Goal: Navigation & Orientation: Find specific page/section

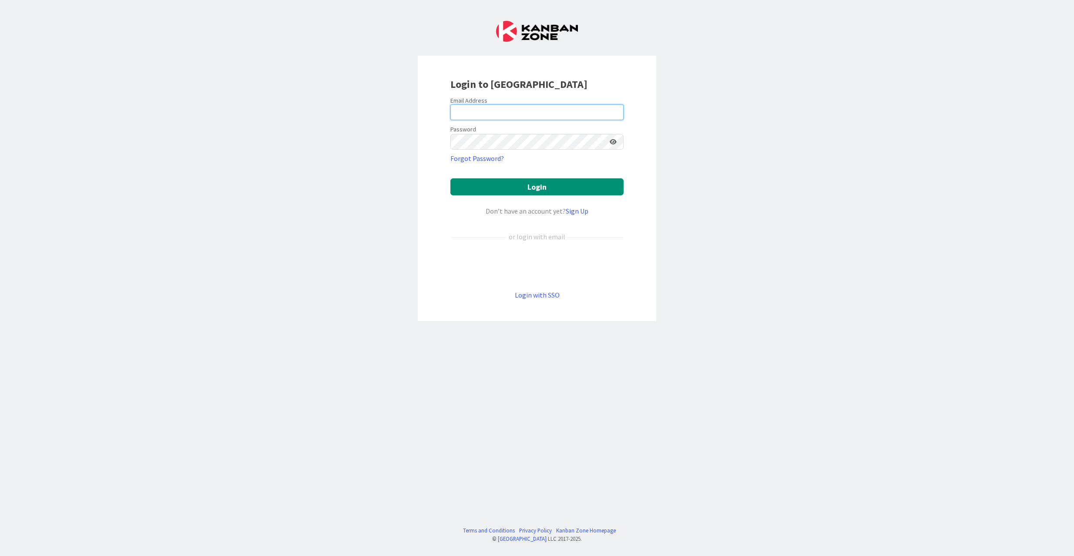
type input "[EMAIL_ADDRESS][DOMAIN_NAME]"
click at [512, 188] on button "Login" at bounding box center [536, 186] width 173 height 17
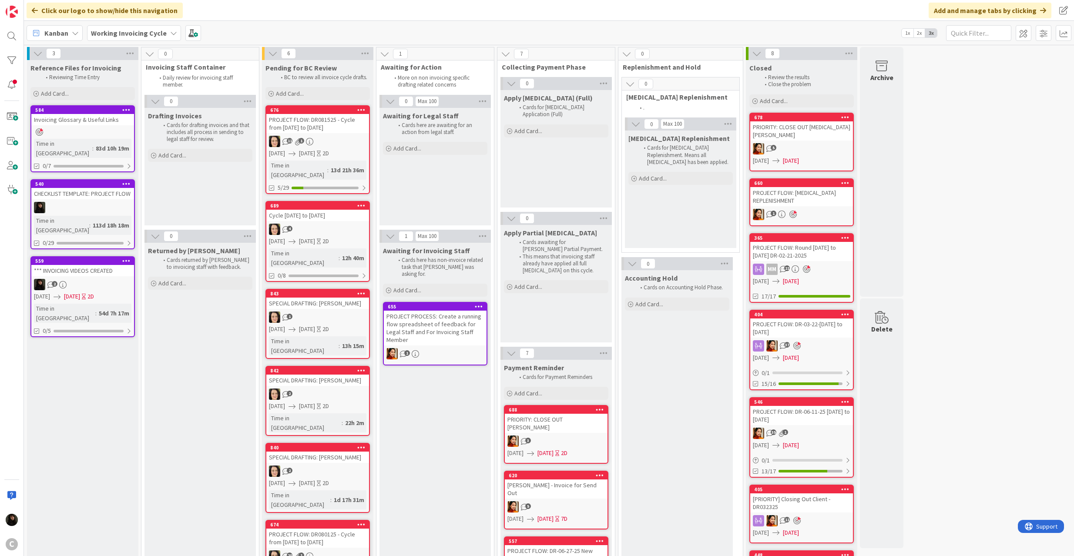
click at [42, 57] on icon at bounding box center [38, 54] width 10 height 10
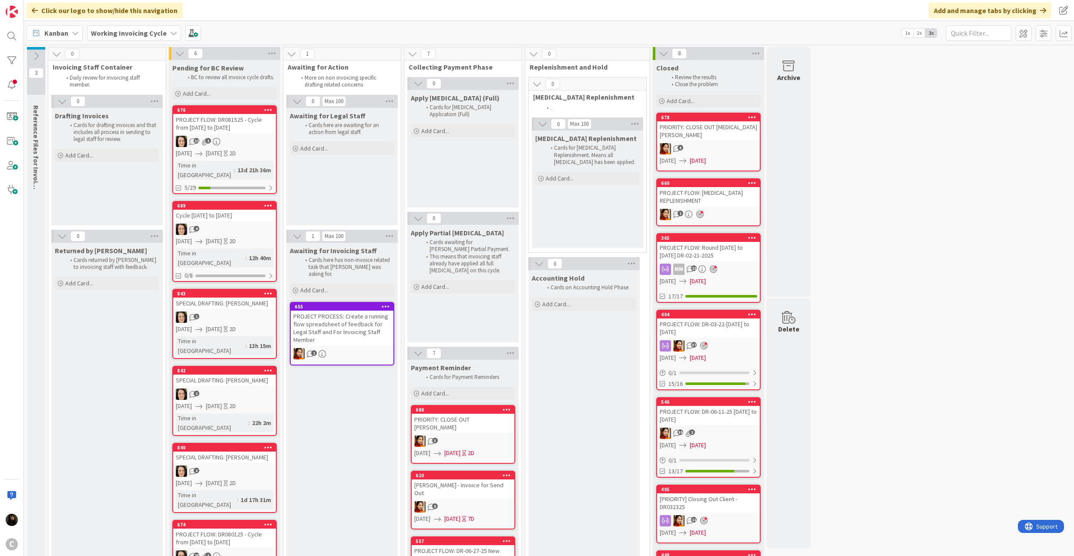
click at [131, 33] on b "Working Invoicing Cycle" at bounding box center [129, 33] width 76 height 9
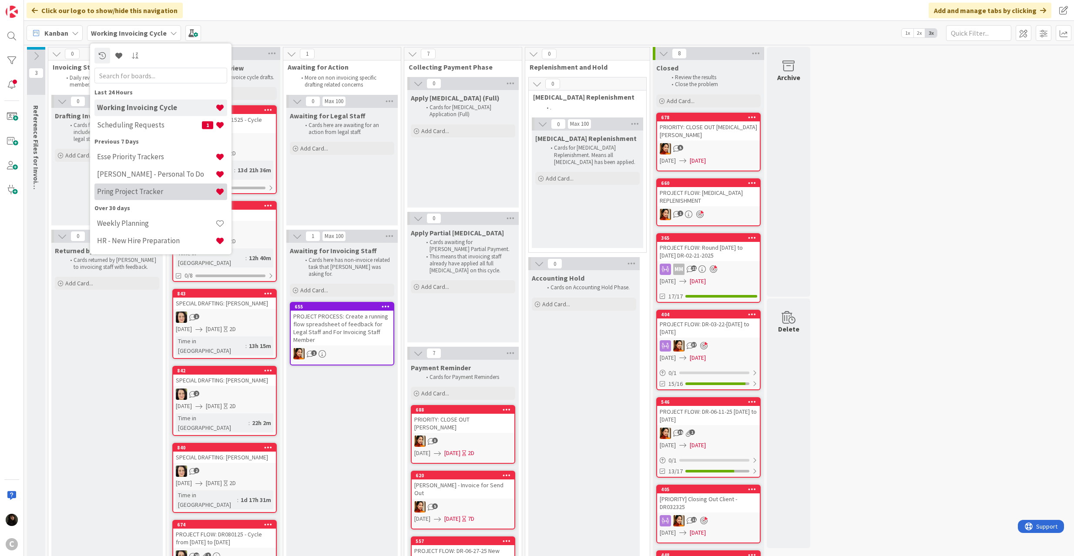
click at [151, 202] on div "Last 24 Hours Working Invoicing Cycle Scheduling Requests 1 Previous 7 Days Ess…" at bounding box center [160, 168] width 133 height 162
click at [145, 194] on h4 "Pring Project Tracker" at bounding box center [156, 191] width 118 height 9
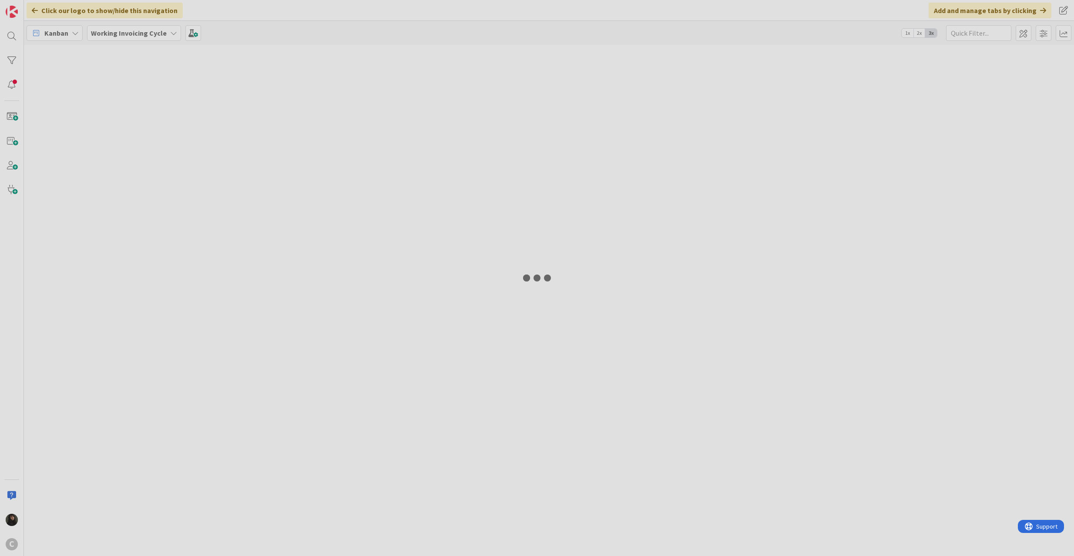
type input "pharmacy"
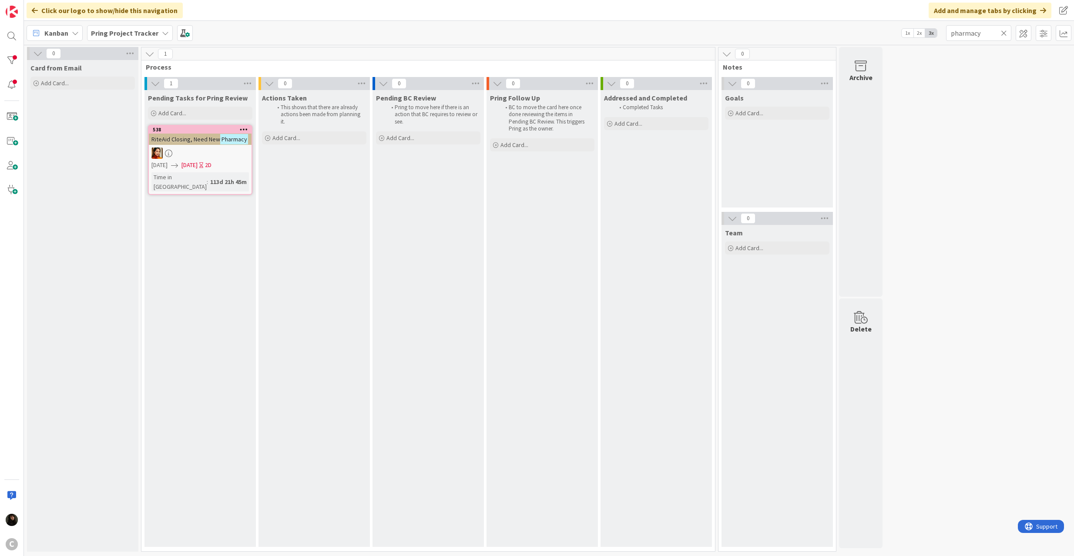
click at [152, 33] on b "Pring Project Tracker" at bounding box center [124, 33] width 67 height 9
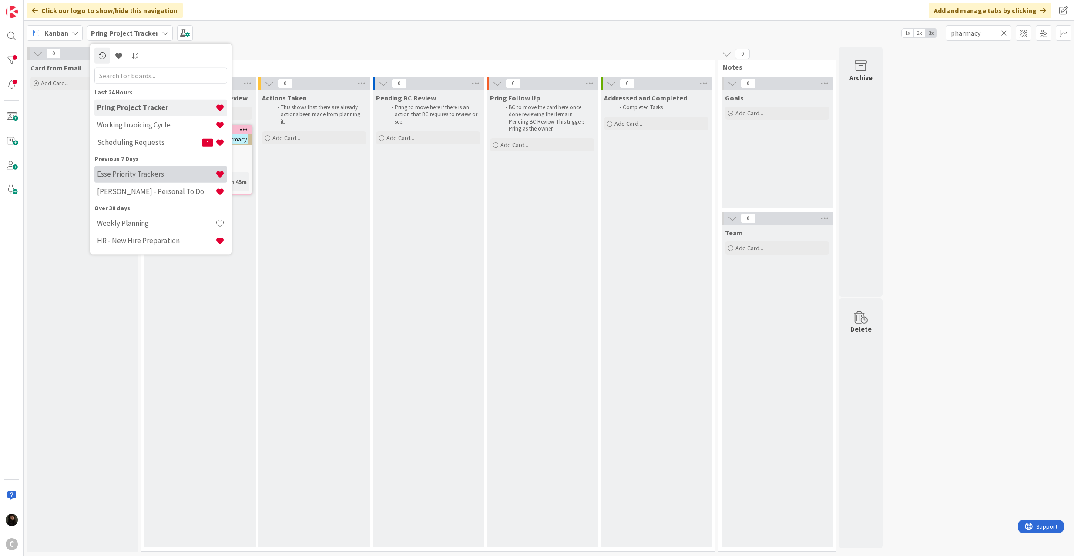
click at [144, 177] on h4 "Esse Priority Trackers" at bounding box center [156, 174] width 118 height 9
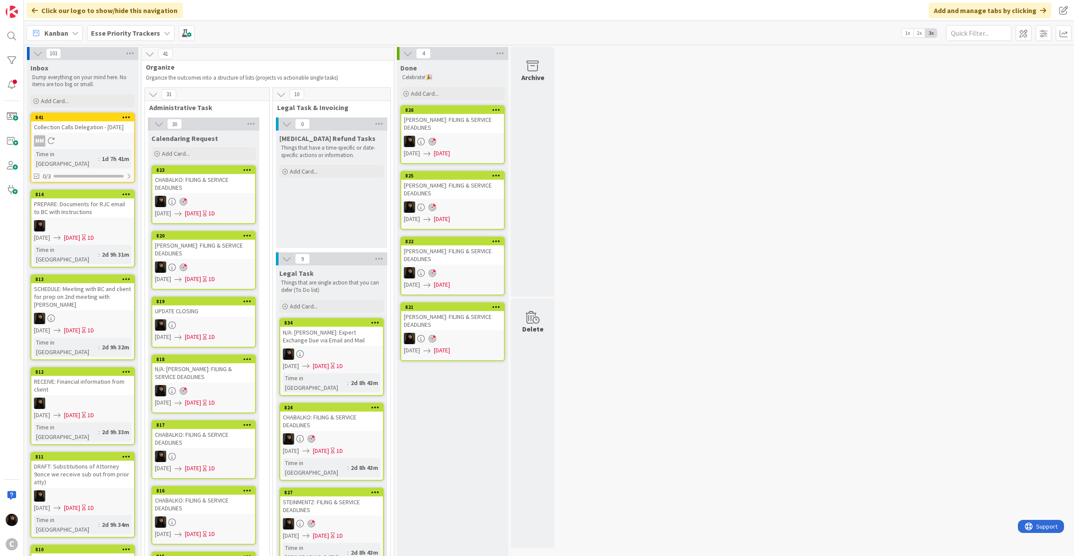
click at [108, 32] on b "Esse Priority Trackers" at bounding box center [125, 33] width 69 height 9
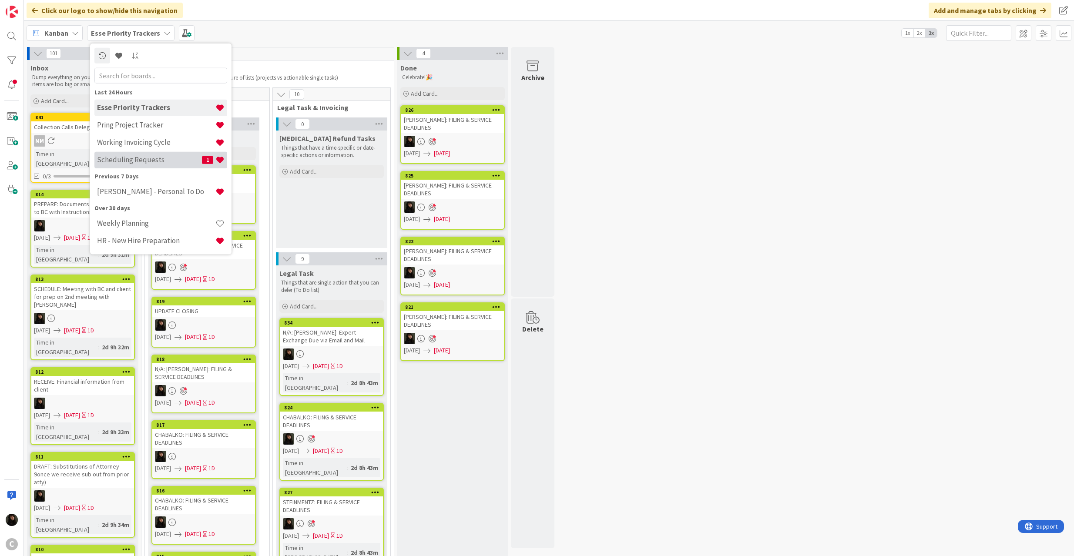
click at [124, 155] on h4 "Scheduling Requests" at bounding box center [149, 159] width 105 height 9
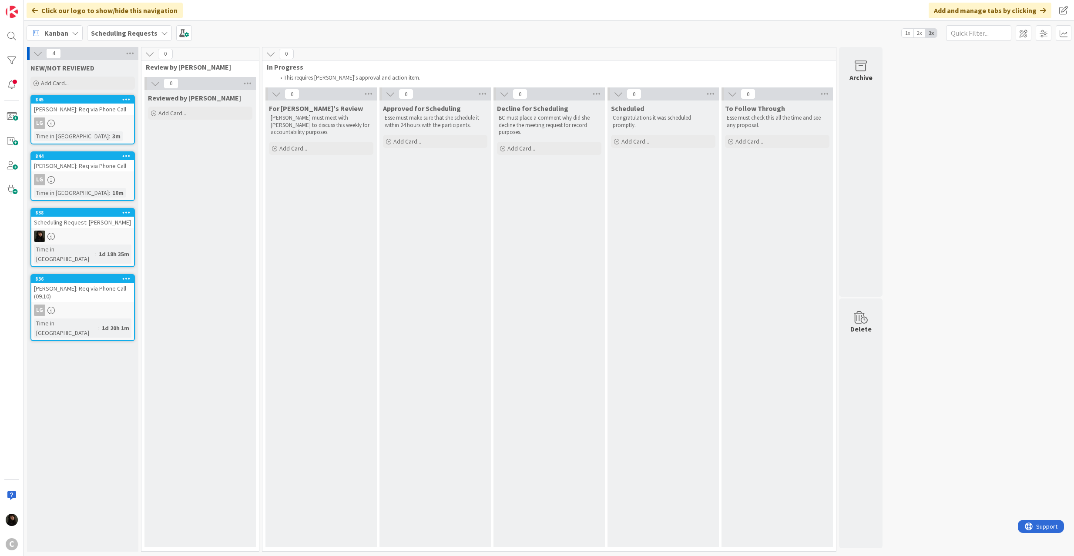
click at [98, 108] on div "[PERSON_NAME]: Req via Phone Call" at bounding box center [82, 109] width 103 height 11
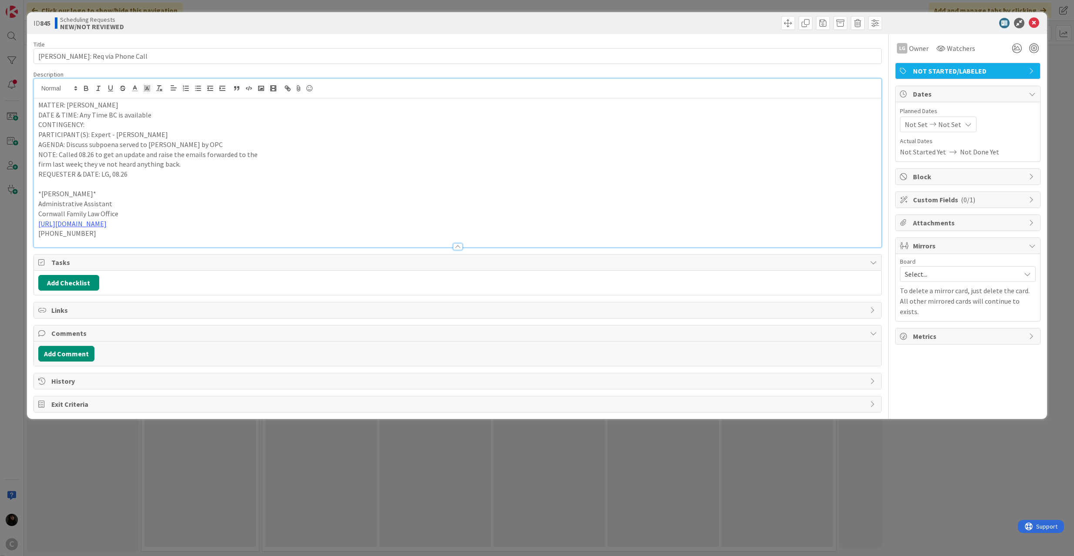
click at [131, 93] on div "MATTER: [PERSON_NAME] DATE & TIME: Any Time BC is available CONTINGENCY: PARTIC…" at bounding box center [457, 163] width 847 height 168
click at [1037, 26] on icon at bounding box center [1033, 23] width 10 height 10
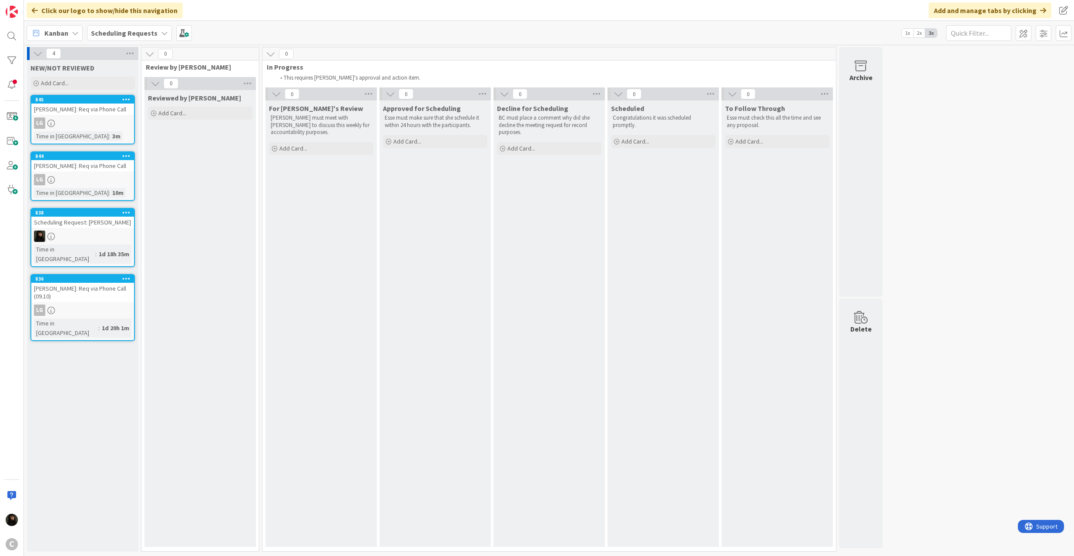
click at [134, 40] on div "Scheduling Requests" at bounding box center [129, 33] width 85 height 16
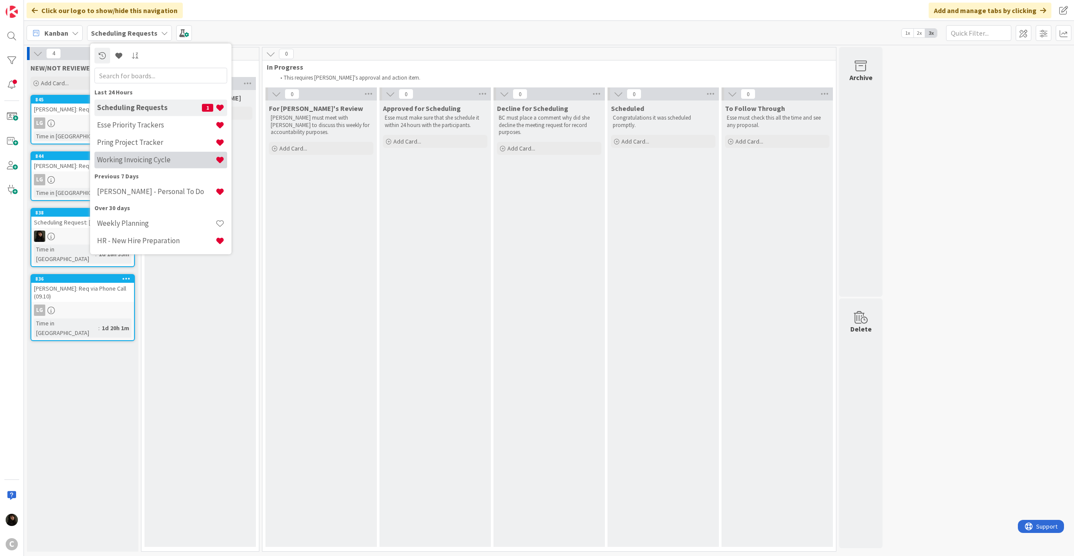
click at [127, 164] on h4 "Working Invoicing Cycle" at bounding box center [156, 159] width 118 height 9
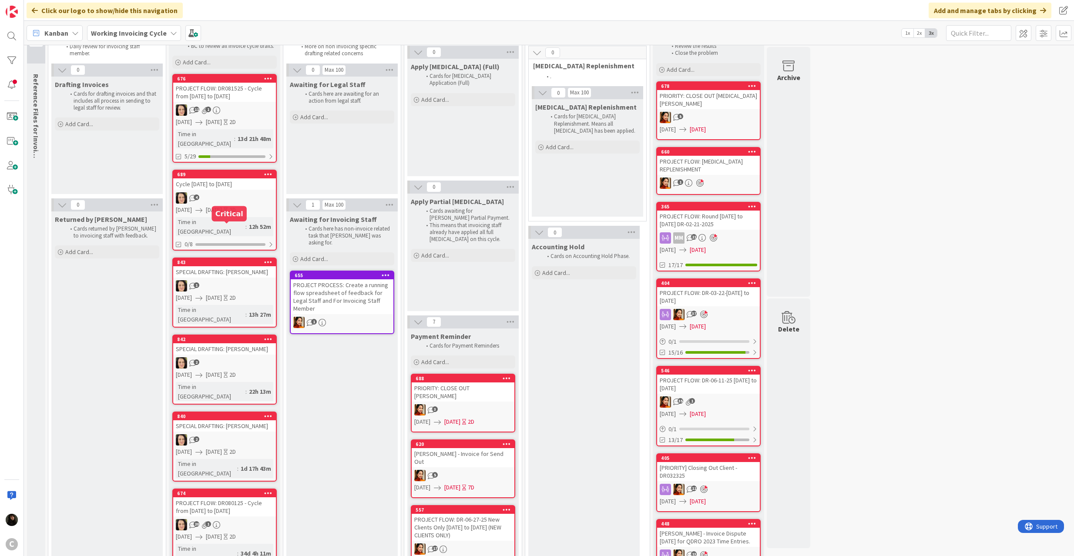
scroll to position [58, 0]
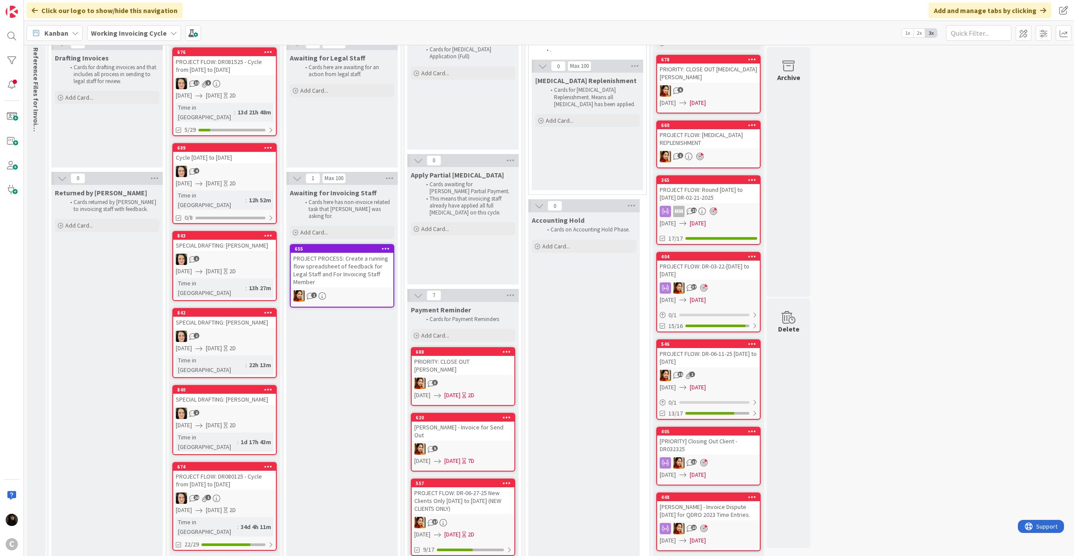
click at [232, 408] on div "2" at bounding box center [224, 413] width 103 height 11
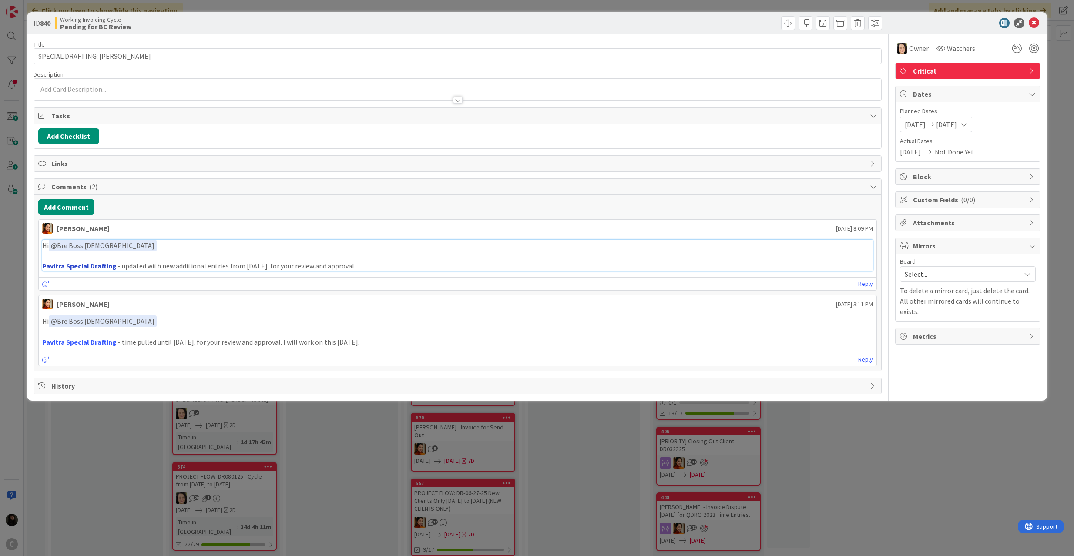
click at [90, 266] on link "Pavitra Special Drafting" at bounding box center [79, 265] width 74 height 9
click at [1031, 20] on icon at bounding box center [1033, 23] width 10 height 10
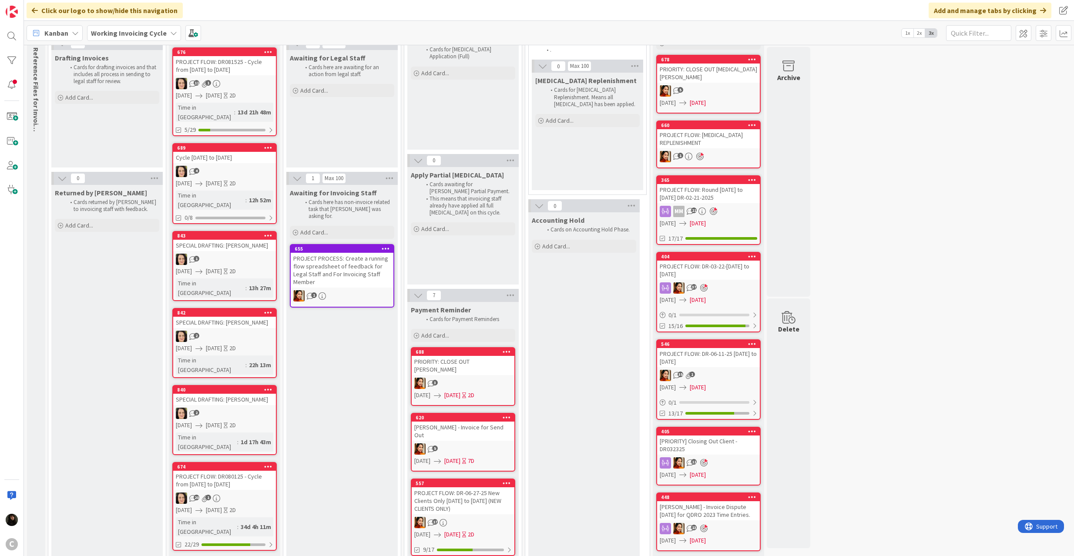
click at [222, 344] on span "[DATE]" at bounding box center [214, 348] width 16 height 9
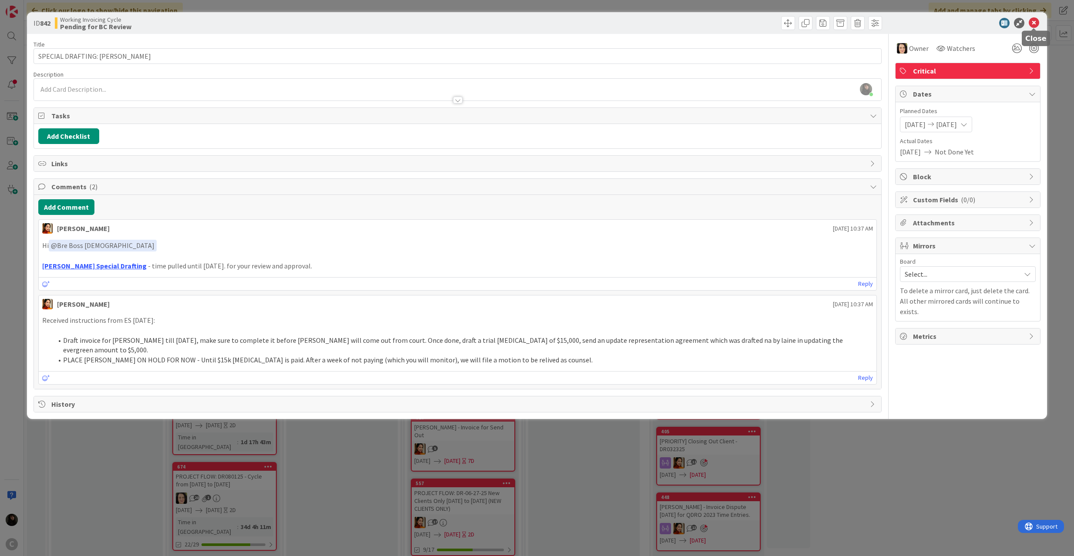
click at [1035, 22] on icon at bounding box center [1033, 23] width 10 height 10
